Goal: Task Accomplishment & Management: Manage account settings

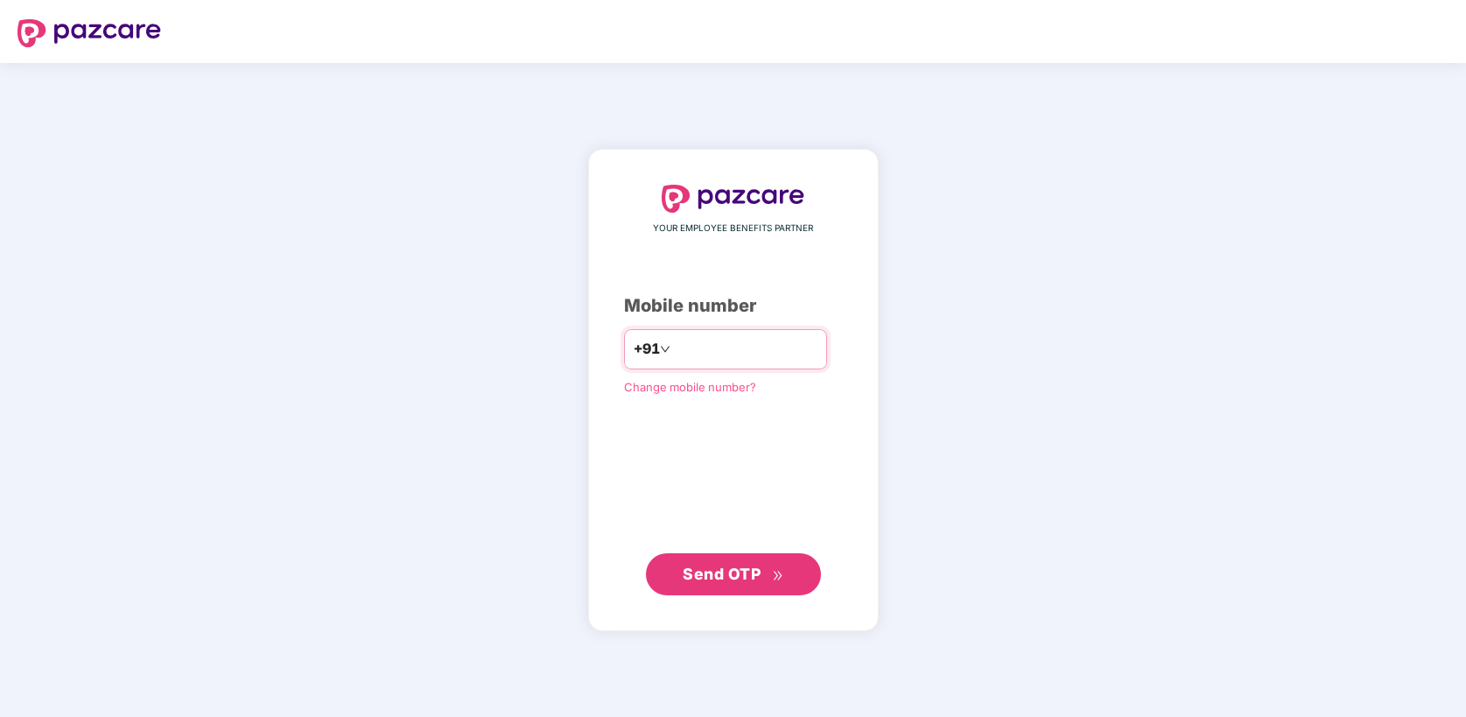
type input "**********"
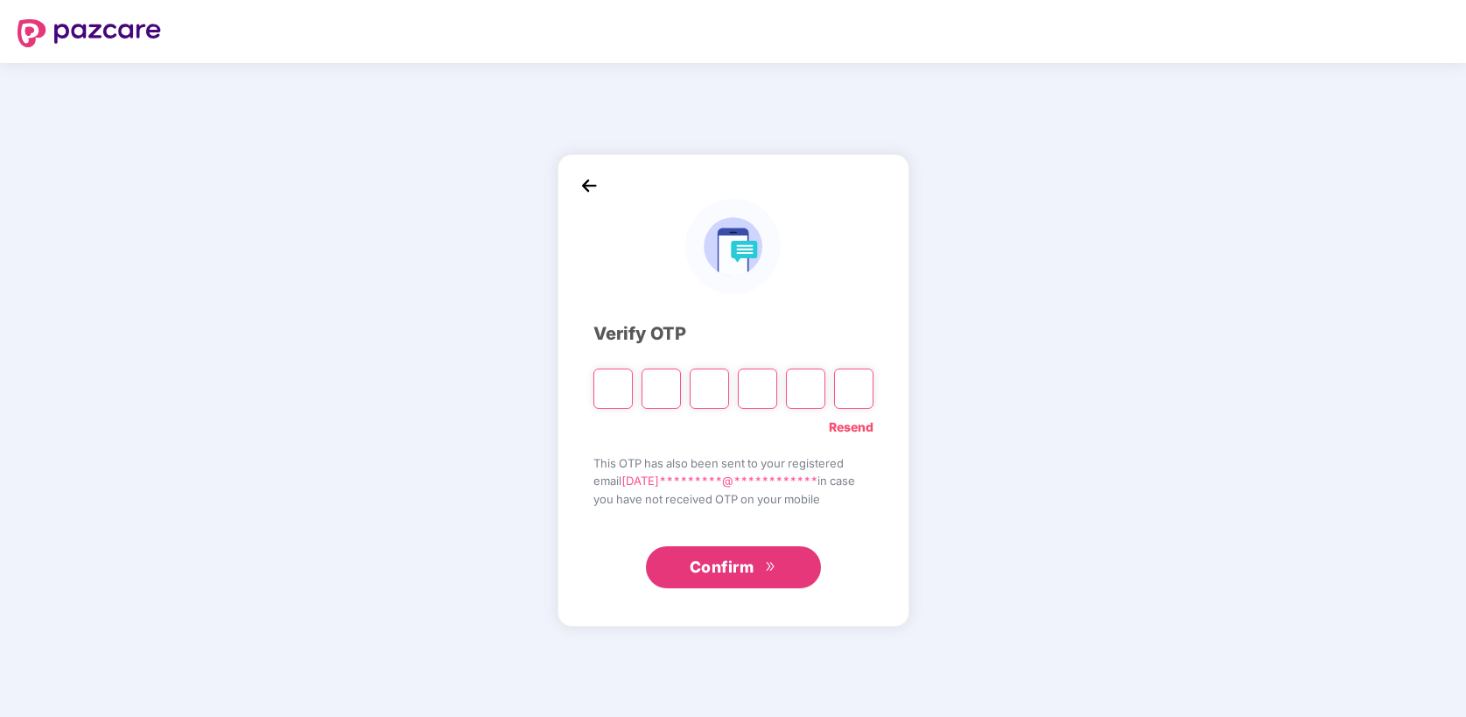
type input "*"
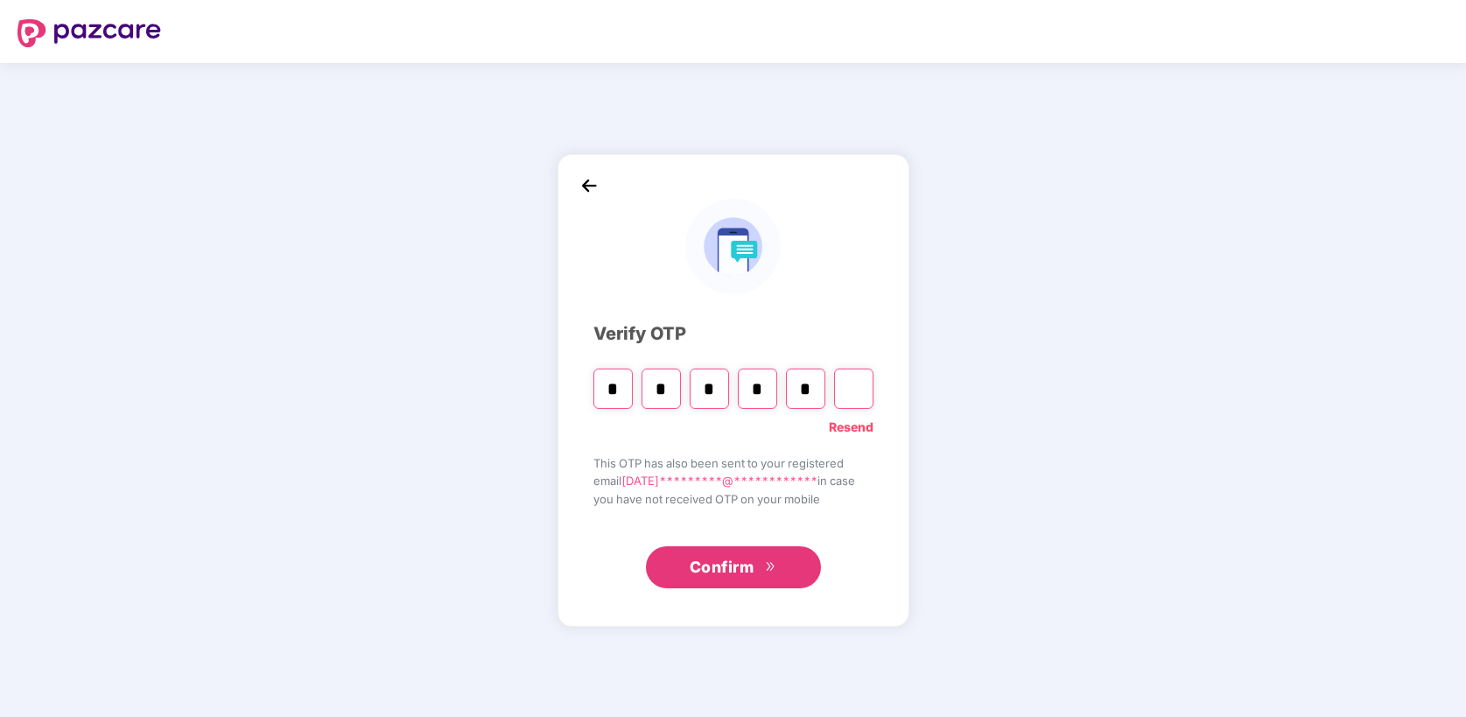
type input "*"
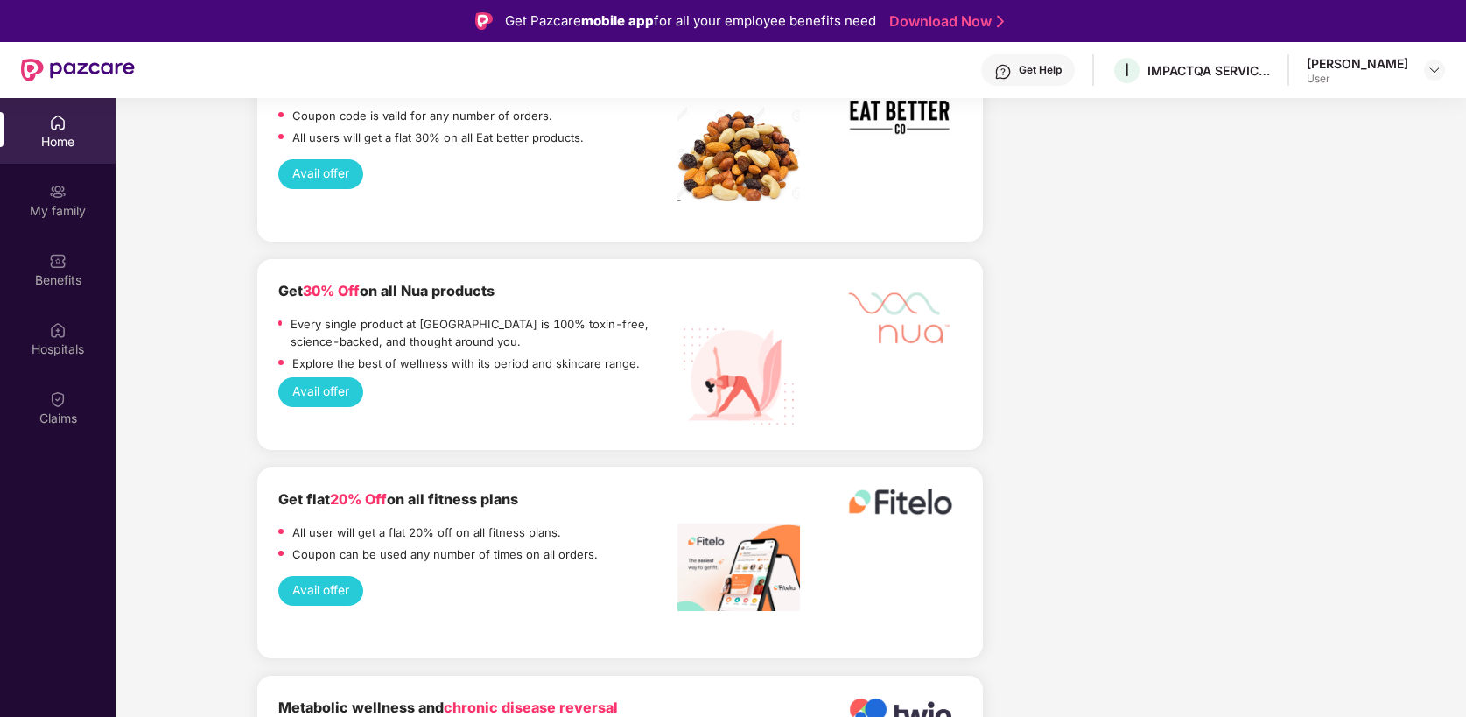
scroll to position [1646, 0]
